Goal: Navigation & Orientation: Find specific page/section

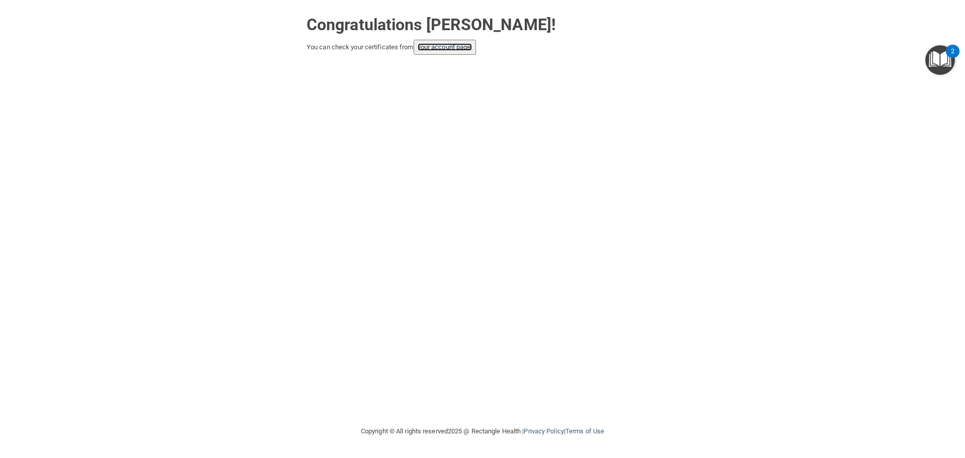
click at [446, 45] on link "your account page!" at bounding box center [445, 47] width 55 height 8
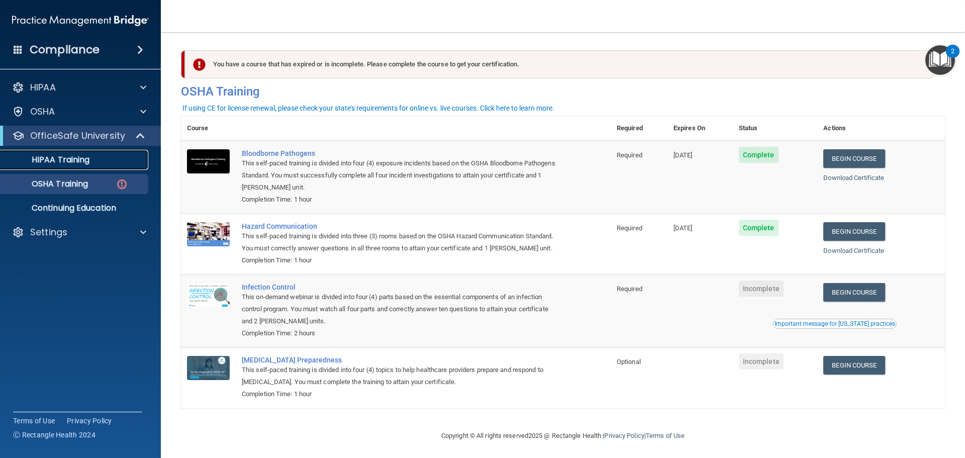
click at [88, 160] on p "HIPAA Training" at bounding box center [48, 160] width 83 height 10
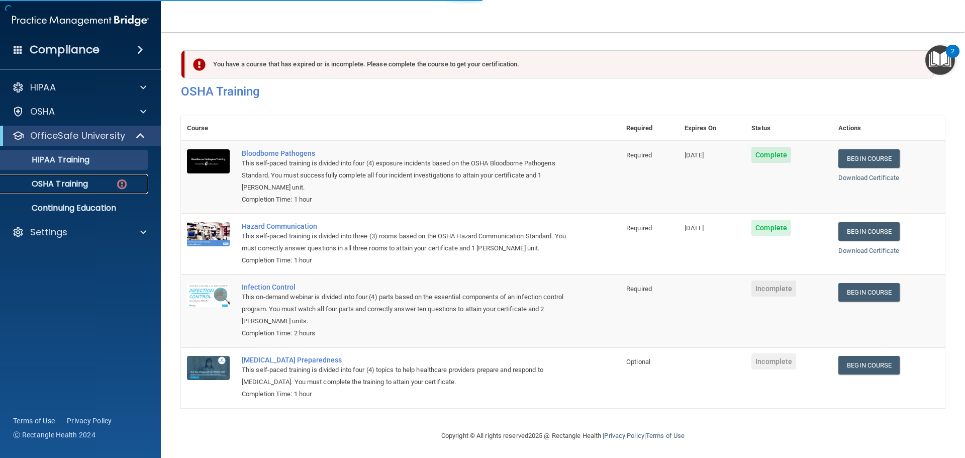
click at [78, 182] on p "OSHA Training" at bounding box center [47, 184] width 81 height 10
